Goal: Information Seeking & Learning: Learn about a topic

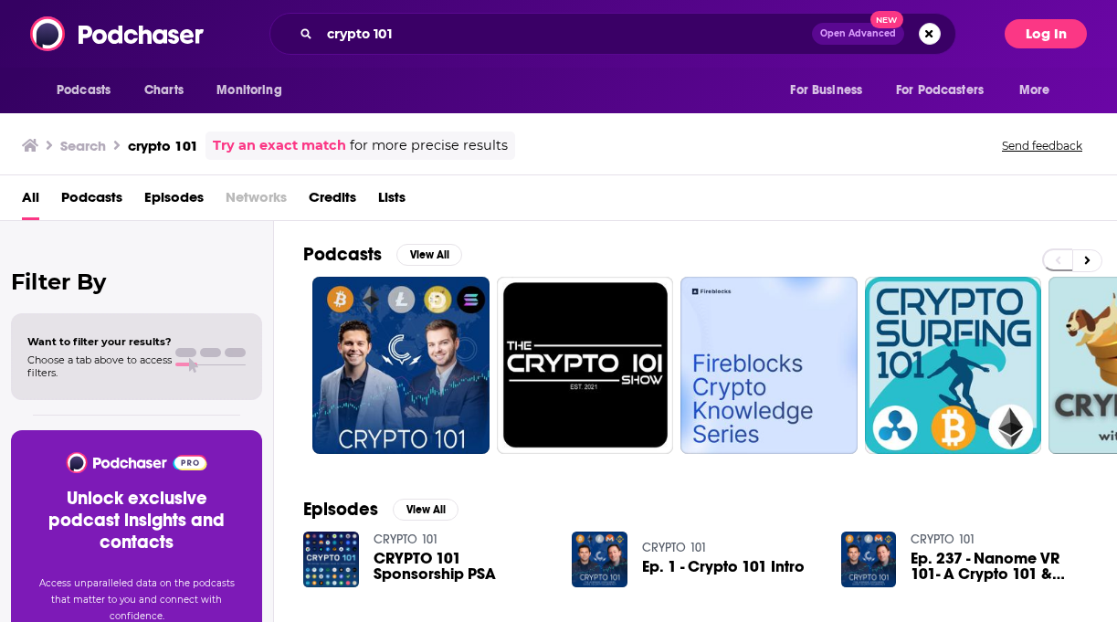
click at [1047, 41] on button "Log In" at bounding box center [1045, 33] width 82 height 29
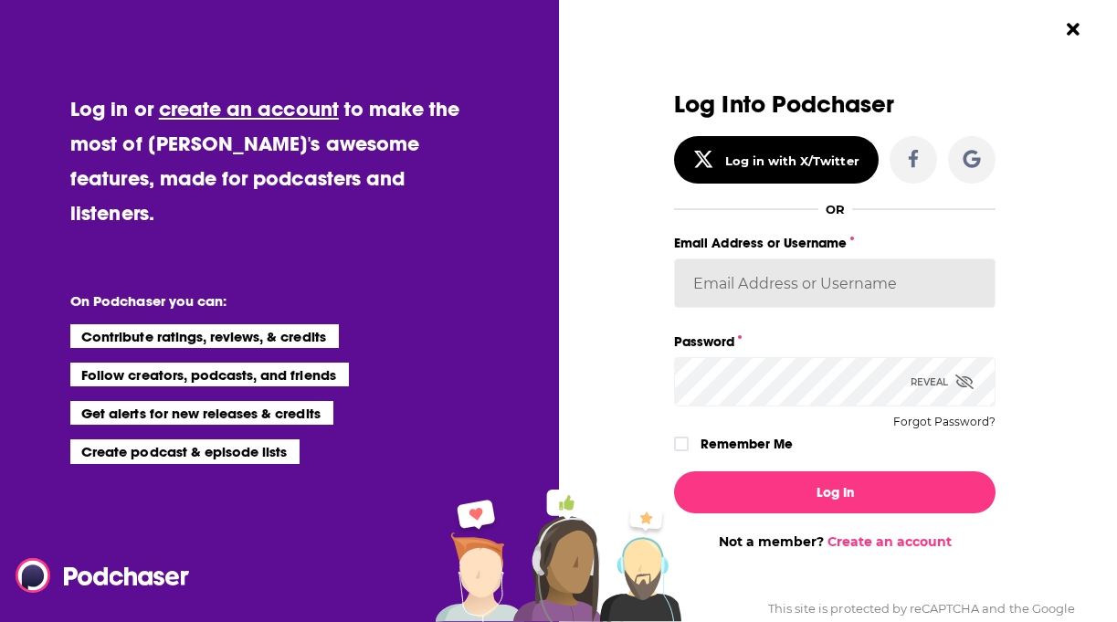
click at [747, 295] on input "Email Address or Username" at bounding box center [834, 282] width 321 height 49
type input "WachsmanNY"
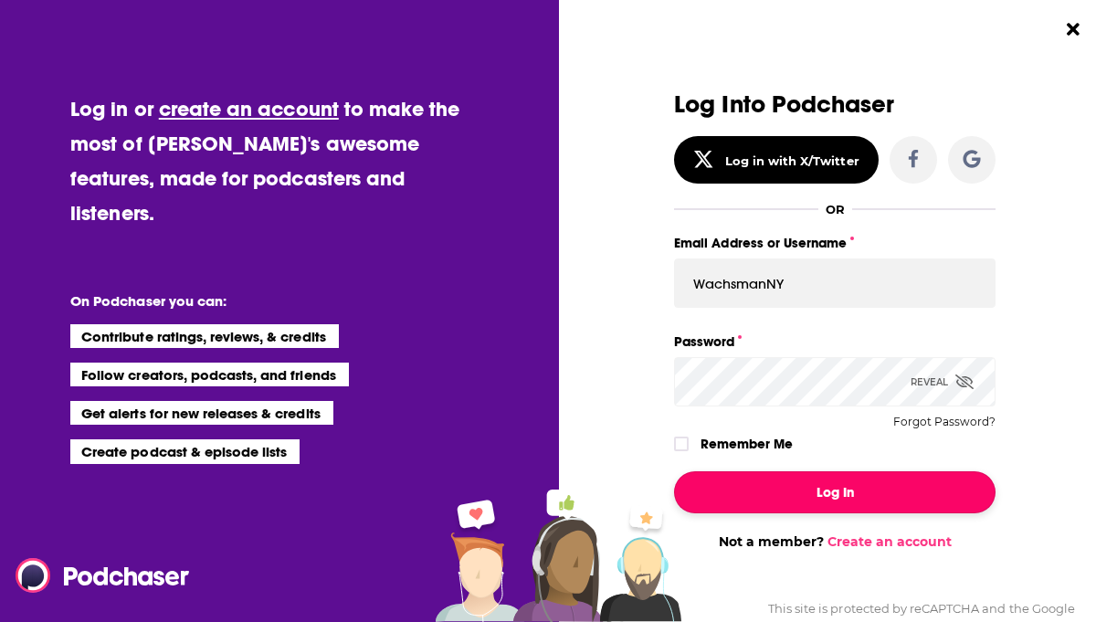
click at [853, 509] on button "Log In" at bounding box center [834, 492] width 321 height 42
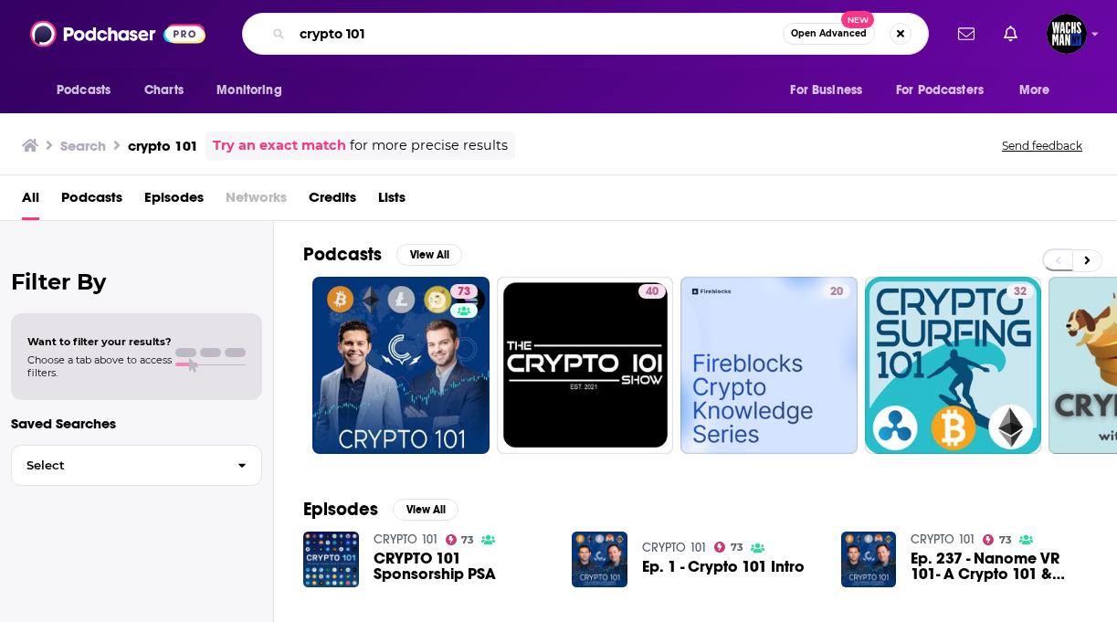
drag, startPoint x: 433, startPoint y: 28, endPoint x: 302, endPoint y: 28, distance: 130.6
click at [300, 28] on input "crypto 101" at bounding box center [537, 33] width 490 height 29
type input "future of trust"
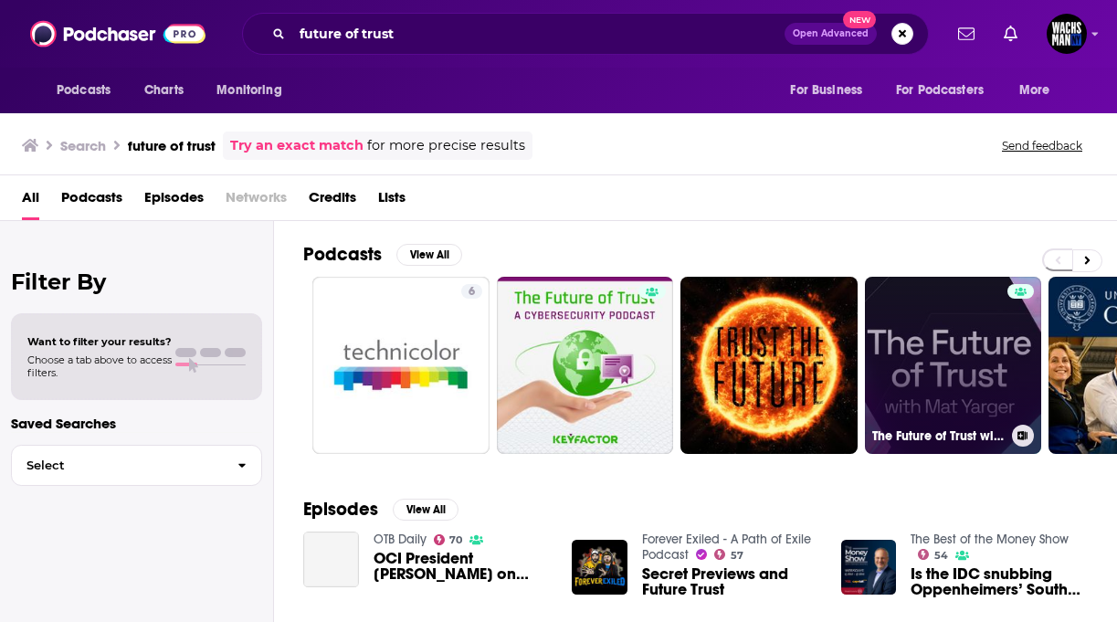
click at [945, 365] on link "The Future of Trust with [PERSON_NAME]" at bounding box center [953, 365] width 177 height 177
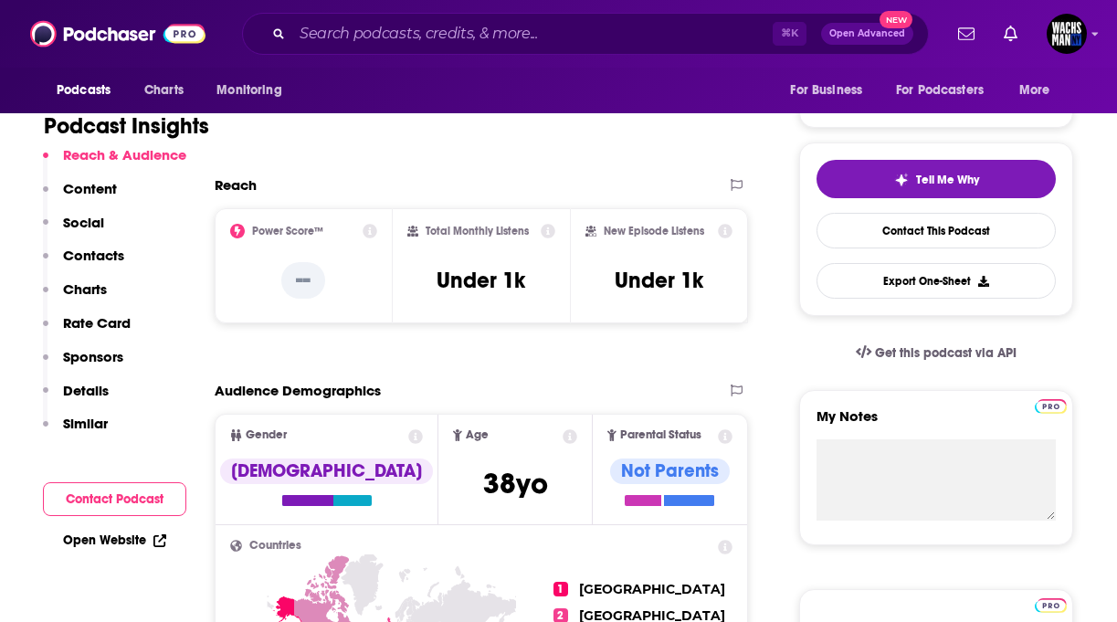
scroll to position [353, 0]
